Goal: Obtain resource: Download file/media

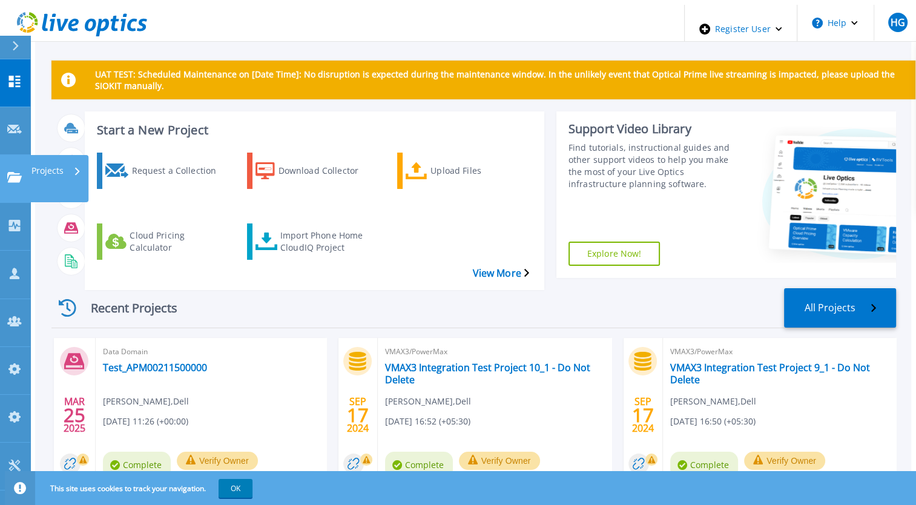
click at [13, 172] on icon at bounding box center [14, 177] width 15 height 10
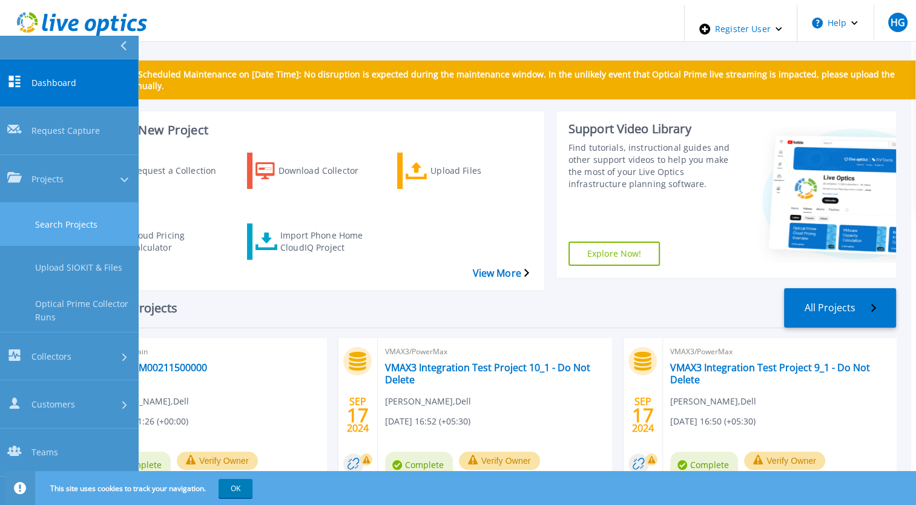
click at [59, 203] on link "Search Projects" at bounding box center [69, 224] width 138 height 43
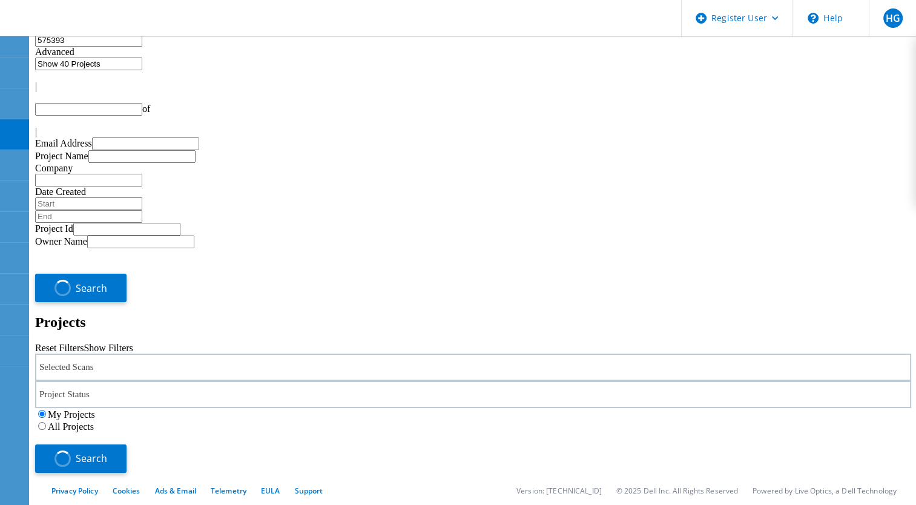
type input "1"
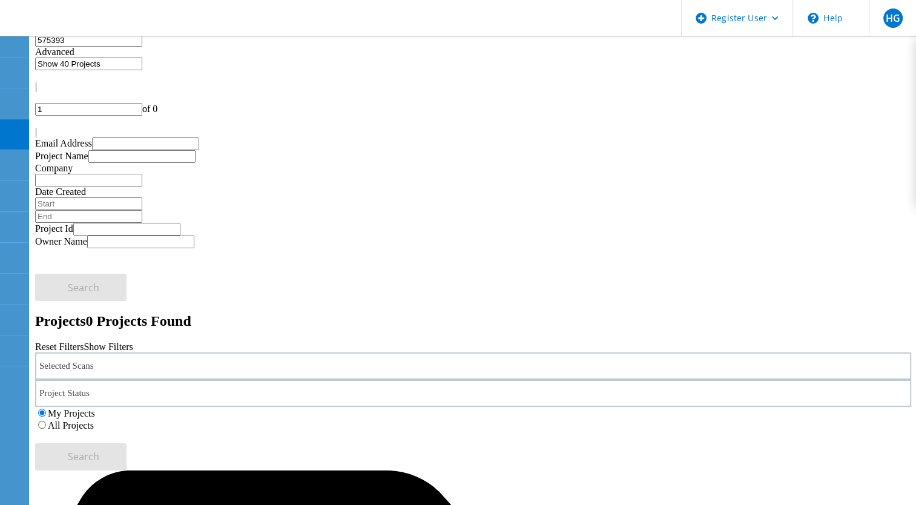
click at [94, 420] on label "All Projects" at bounding box center [71, 425] width 46 height 10
click at [46, 421] on input "All Projects" at bounding box center [42, 425] width 8 height 8
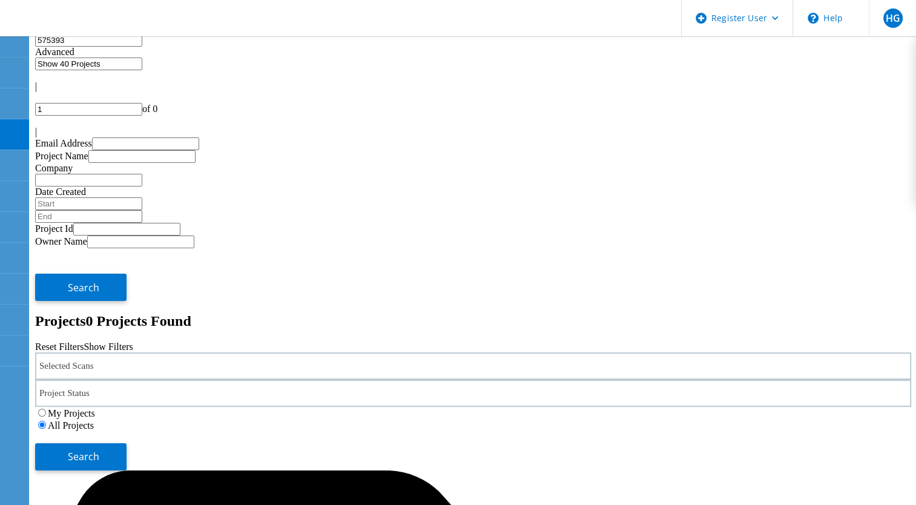
click at [246, 352] on div "Selected Scans" at bounding box center [473, 365] width 876 height 27
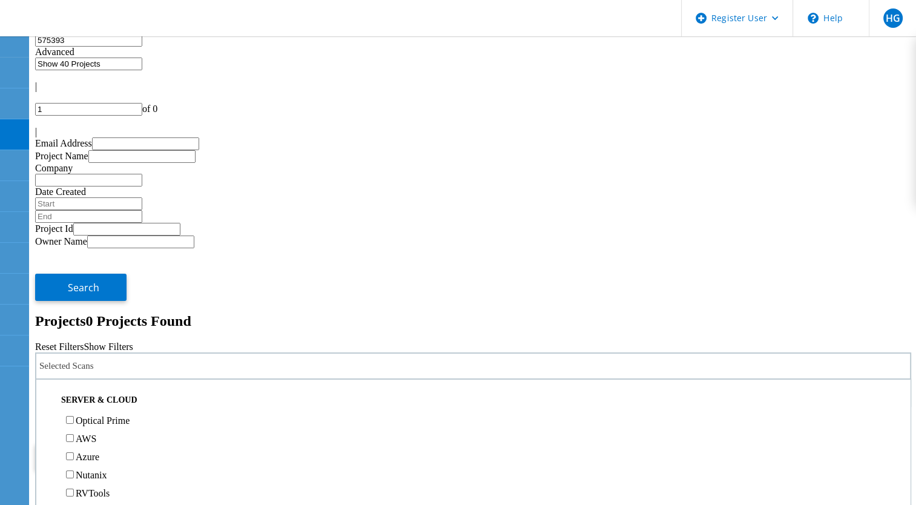
click at [99, 415] on label "Optical Prime" at bounding box center [103, 420] width 54 height 10
click at [74, 416] on input "Optical Prime" at bounding box center [70, 420] width 8 height 8
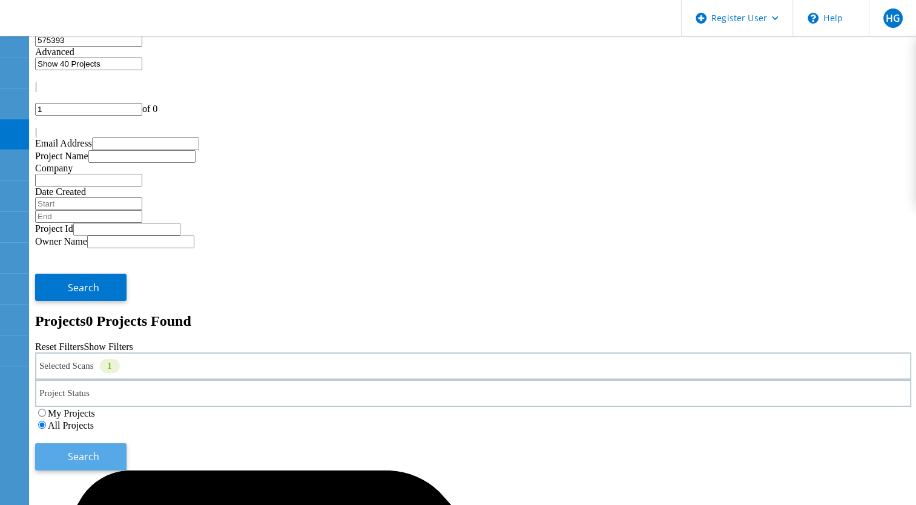
click at [126, 443] on button "Search" at bounding box center [80, 456] width 91 height 27
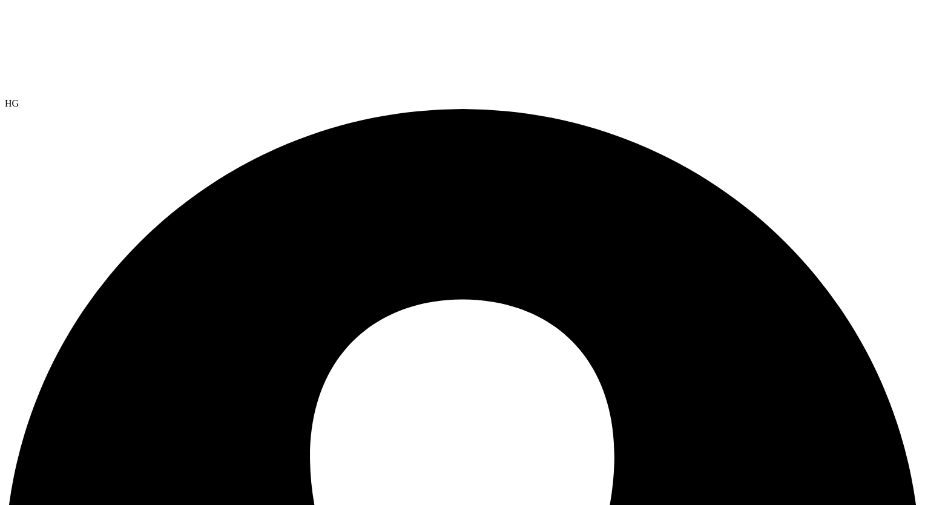
select select "USEast"
select select "USD"
select select "USEast"
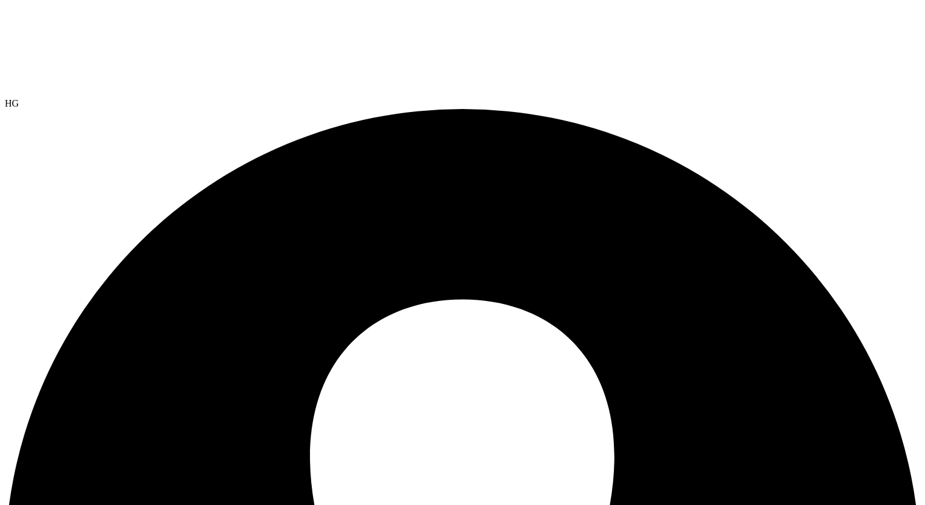
select select "USD"
select select "USEast"
select select "USD"
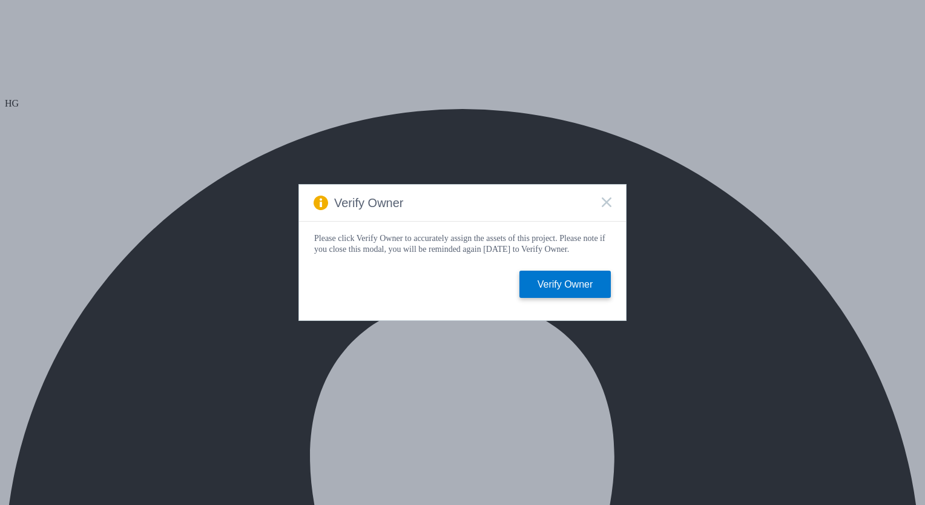
click at [608, 197] on rect at bounding box center [606, 202] width 10 height 10
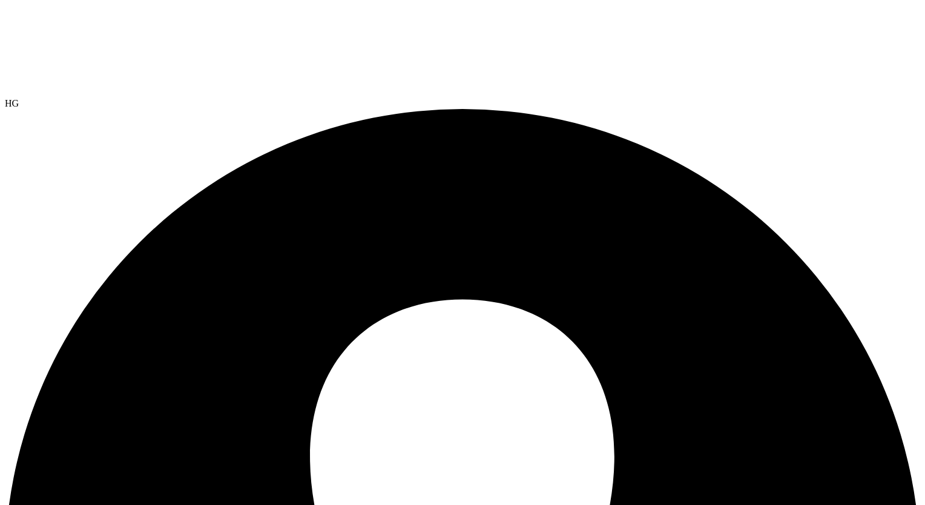
select select "USEast"
select select "USD"
select select "USEast"
select select "USD"
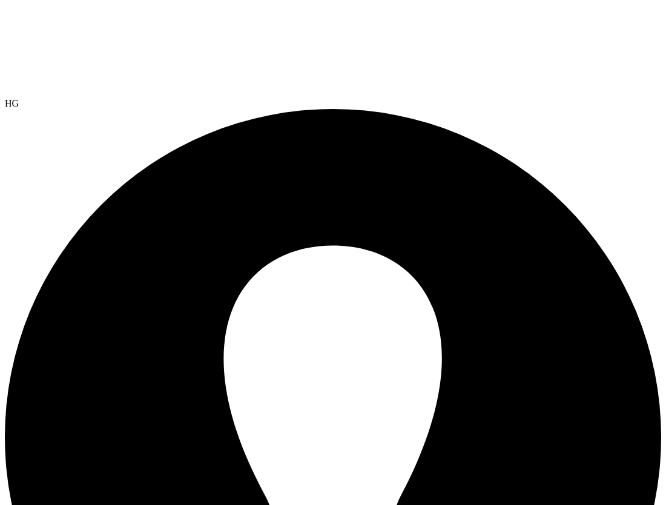
select select "USEast"
select select "USD"
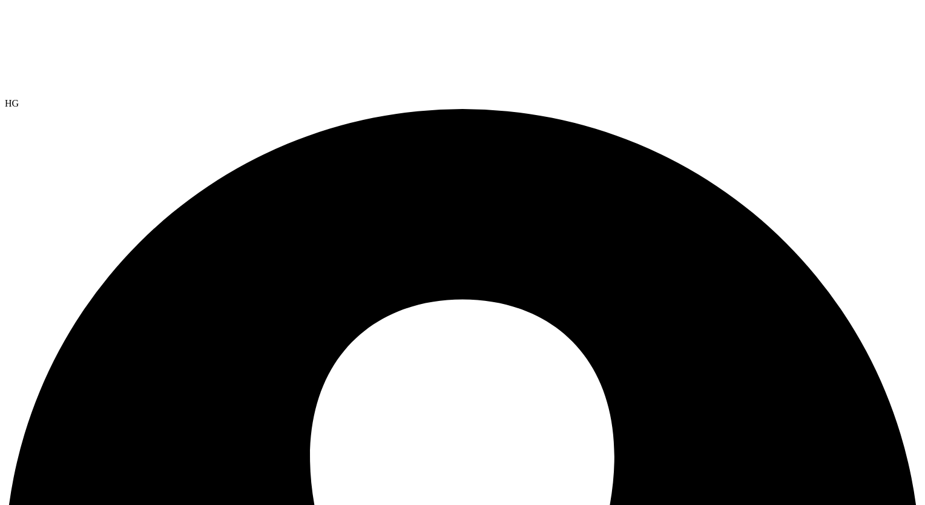
select select "USEast"
select select "USD"
select select "USEast"
select select "USD"
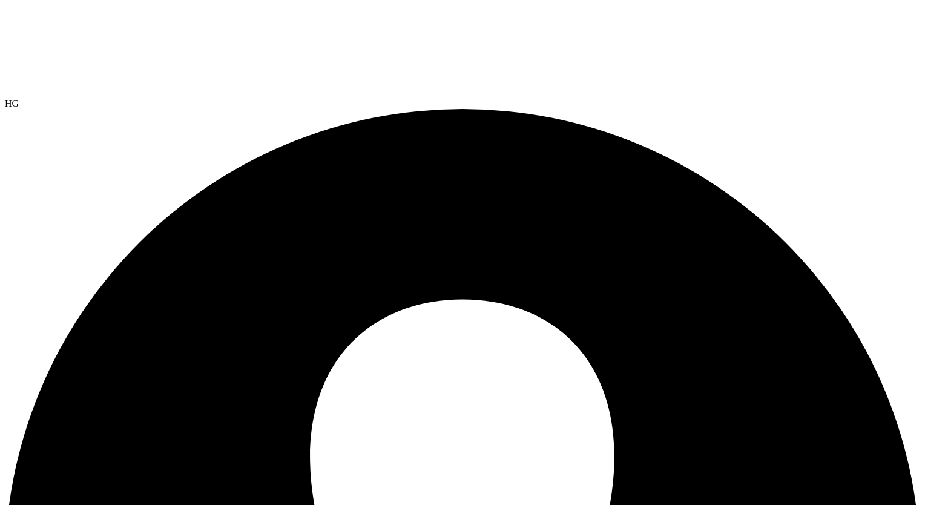
select select "HongKong"
select select "USD"
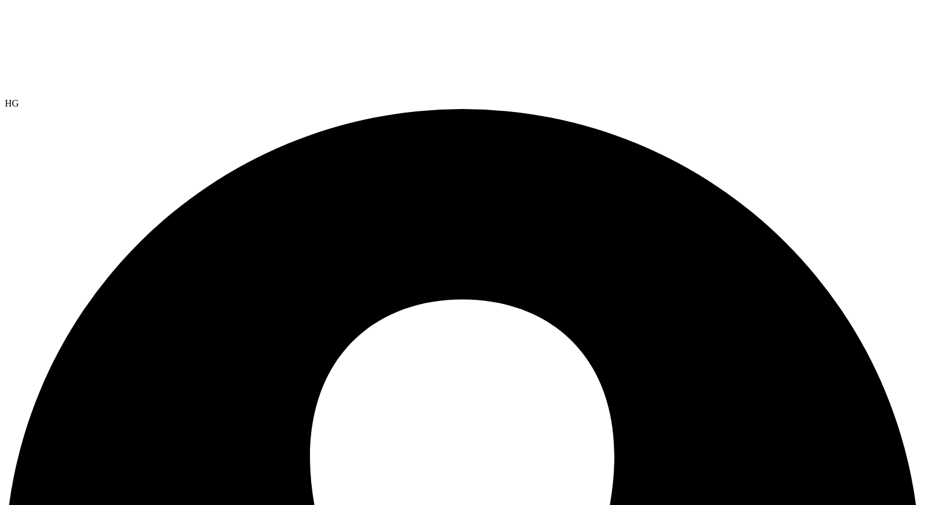
select select "HongKong"
select select "USD"
select select "[GEOGRAPHIC_DATA]"
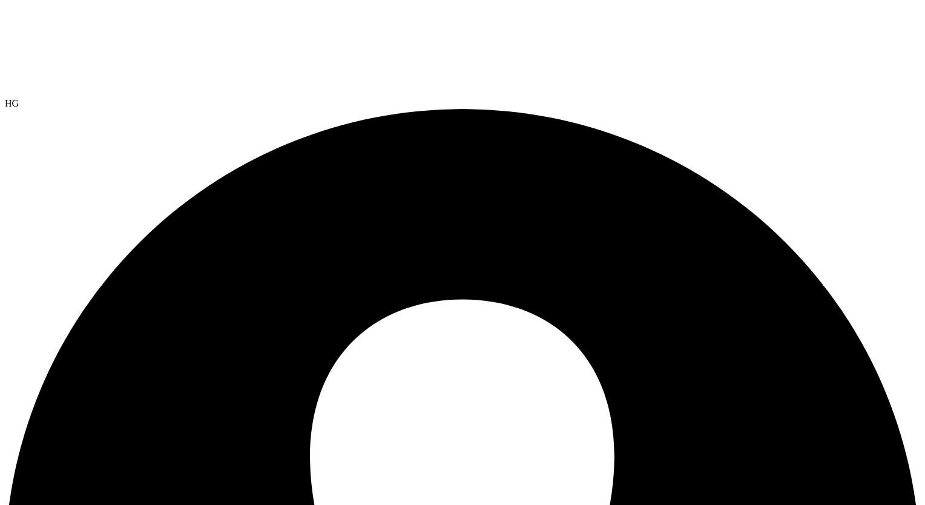
select select "USD"
select select "USEast"
select select "USD"
